Goal: Task Accomplishment & Management: Complete application form

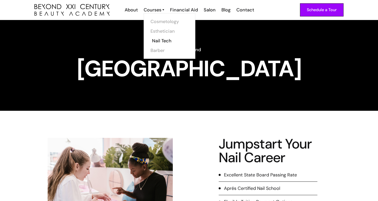
click at [161, 40] on link "Nail Tech" at bounding box center [171, 41] width 38 height 10
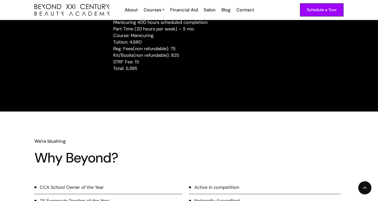
scroll to position [548, 0]
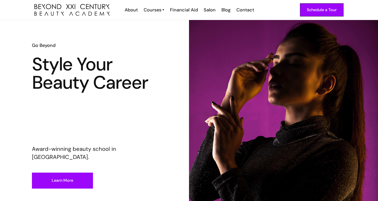
scroll to position [10, 0]
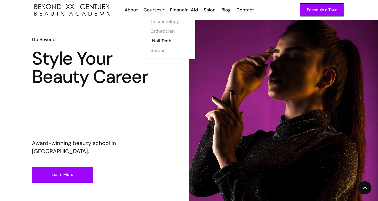
click at [158, 38] on link "Nail Tech" at bounding box center [171, 41] width 38 height 10
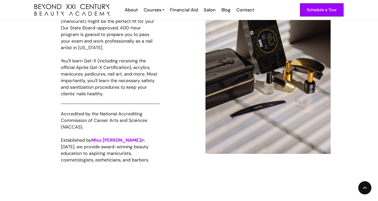
scroll to position [308, 0]
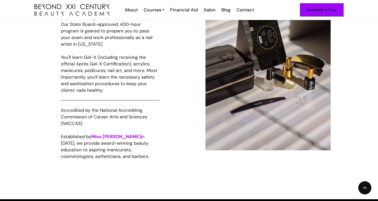
click at [325, 8] on div "Schedule a Tour" at bounding box center [322, 10] width 30 height 7
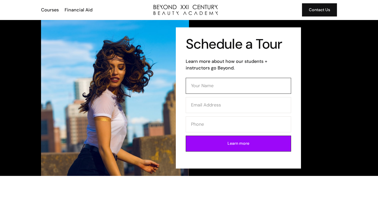
click at [203, 87] on input "Contact Form" at bounding box center [238, 86] width 105 height 16
type input "Jayy Babian"
type input "jayybebeh@gmail.com"
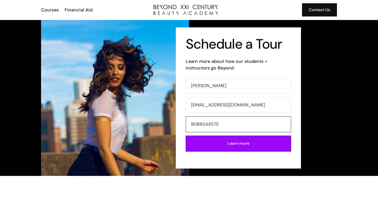
drag, startPoint x: 201, startPoint y: 124, endPoint x: 206, endPoint y: 123, distance: 5.2
click at [206, 123] on input "8088544575" at bounding box center [238, 124] width 105 height 16
drag, startPoint x: 199, startPoint y: 124, endPoint x: 233, endPoint y: 121, distance: 34.1
click at [233, 121] on input "8088544575" at bounding box center [238, 124] width 105 height 16
drag, startPoint x: 223, startPoint y: 127, endPoint x: 200, endPoint y: 125, distance: 23.4
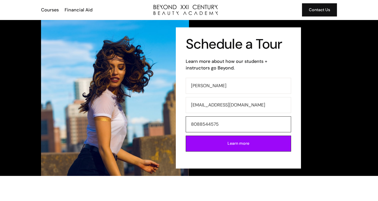
click at [200, 125] on input "8088544575" at bounding box center [238, 124] width 105 height 16
type input "8087561636"
click at [218, 145] on input "Learn more" at bounding box center [238, 144] width 105 height 16
type input "Please wait..."
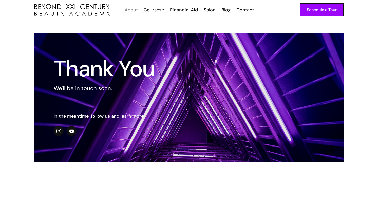
click at [135, 11] on div "About" at bounding box center [131, 10] width 13 height 7
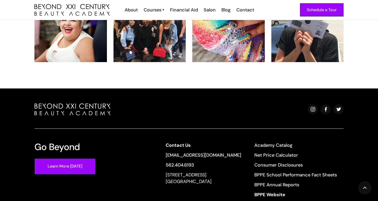
scroll to position [1105, 0]
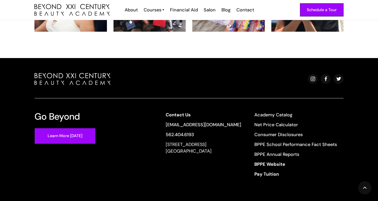
drag, startPoint x: 169, startPoint y: 118, endPoint x: 241, endPoint y: 125, distance: 72.6
click at [241, 141] on div "[STREET_ADDRESS]" at bounding box center [203, 147] width 75 height 13
copy div "[STREET_ADDRESS]"
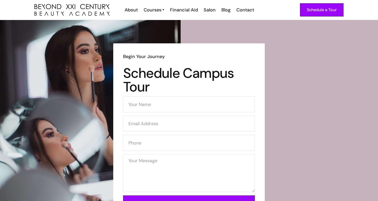
scroll to position [754, 0]
